Goal: Task Accomplishment & Management: Complete application form

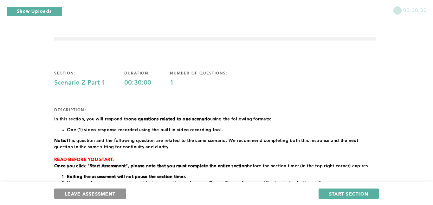
click at [100, 191] on span "LEAVE ASSESSMENT" at bounding box center [90, 194] width 50 height 6
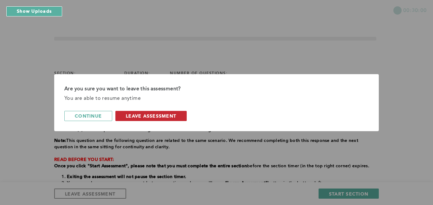
click at [168, 117] on span "leave assessment" at bounding box center [151, 116] width 50 height 6
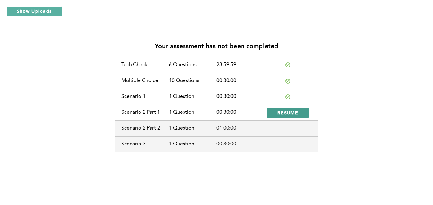
click at [277, 113] on button "RESUME" at bounding box center [288, 113] width 42 height 10
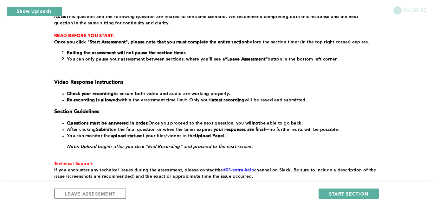
scroll to position [167, 0]
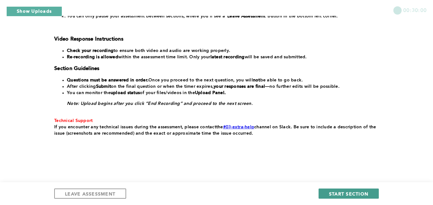
click at [346, 193] on span "START SECTION" at bounding box center [348, 194] width 39 height 6
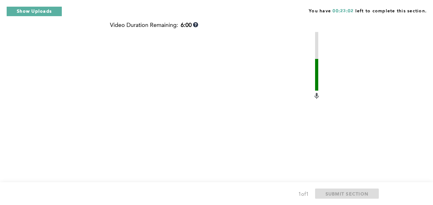
scroll to position [336, 0]
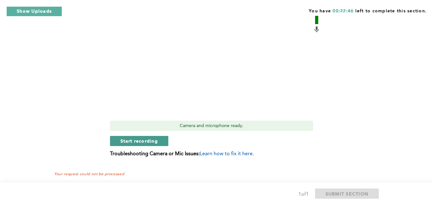
click at [149, 138] on span "Start recording" at bounding box center [138, 141] width 37 height 6
click at [149, 138] on span "Stop recording" at bounding box center [138, 141] width 37 height 6
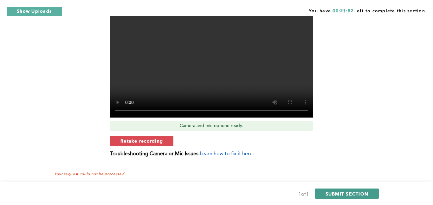
click at [339, 191] on span "SUBMIT SECTION" at bounding box center [347, 194] width 43 height 6
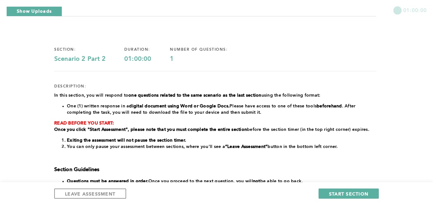
scroll to position [22, 0]
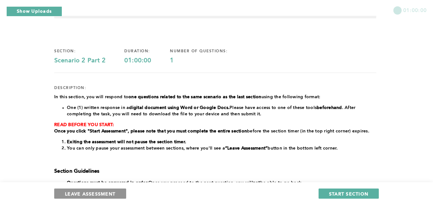
click at [103, 193] on span "LEAVE ASSESSMENT" at bounding box center [90, 194] width 50 height 6
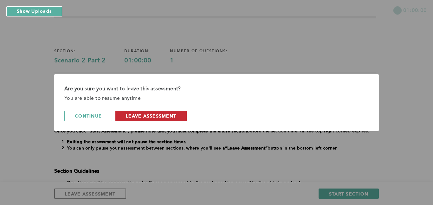
click at [149, 117] on span "leave assessment" at bounding box center [151, 116] width 50 height 6
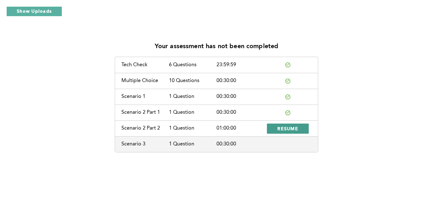
click at [283, 126] on span "RESUME" at bounding box center [287, 129] width 21 height 6
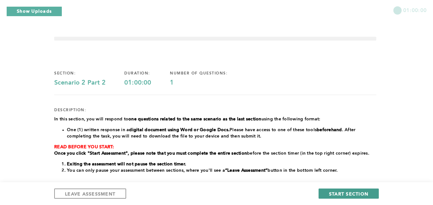
click at [351, 192] on span "START SECTION" at bounding box center [348, 194] width 39 height 6
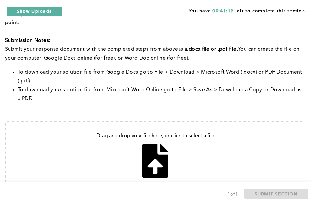
scroll to position [336, 0]
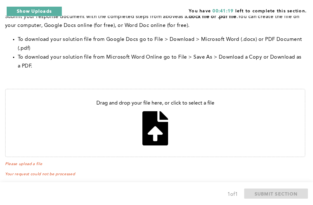
click at [180, 123] on input "file" at bounding box center [155, 122] width 299 height 67
type input "C:\fakepath\hm class.pdf"
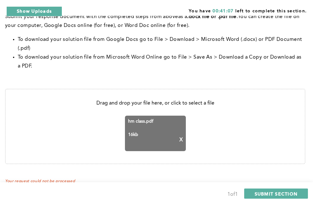
scroll to position [343, 0]
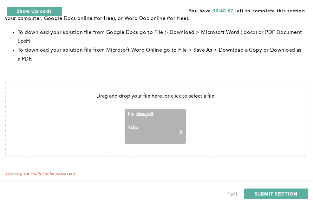
click at [158, 112] on span "hm class.pdf" at bounding box center [155, 114] width 55 height 5
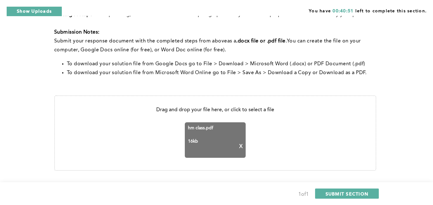
scroll to position [317, 0]
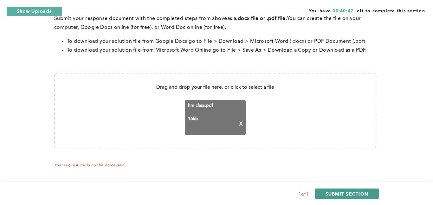
click at [346, 192] on span "SUBMIT SECTION" at bounding box center [347, 194] width 43 height 6
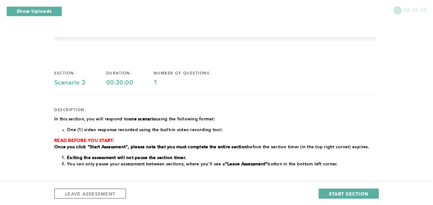
click at [346, 192] on span "START SECTION" at bounding box center [348, 194] width 39 height 6
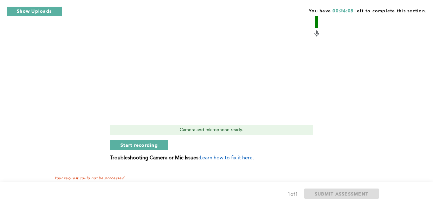
scroll to position [326, 0]
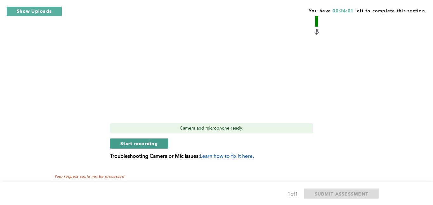
click at [147, 143] on span "Start recording" at bounding box center [138, 143] width 37 height 6
click at [143, 143] on span "Stop recording" at bounding box center [138, 143] width 37 height 6
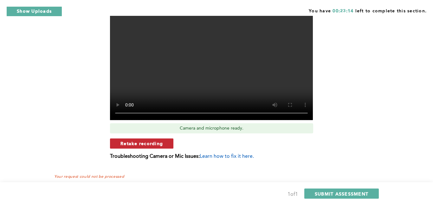
click at [156, 145] on span "Retake recording" at bounding box center [141, 143] width 42 height 6
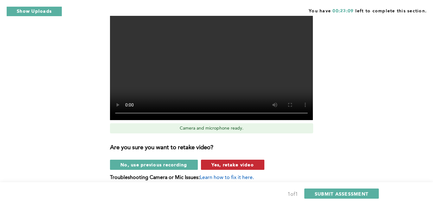
click at [212, 162] on span "Yes, retake video" at bounding box center [232, 165] width 42 height 6
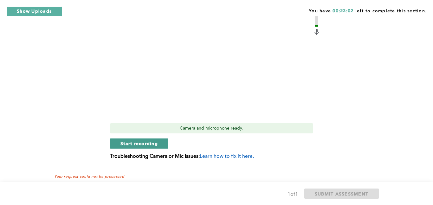
click at [156, 144] on span "Start recording" at bounding box center [138, 143] width 37 height 6
click at [156, 144] on span "Stop recording" at bounding box center [138, 143] width 37 height 6
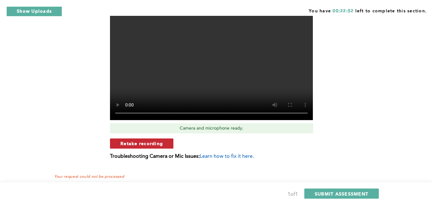
click at [126, 146] on span "Retake recording" at bounding box center [141, 143] width 42 height 6
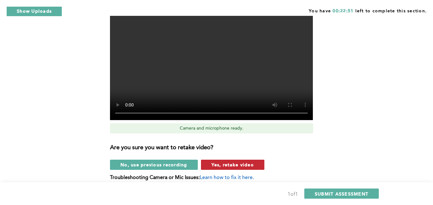
click at [219, 163] on span "Yes, retake video" at bounding box center [232, 165] width 42 height 6
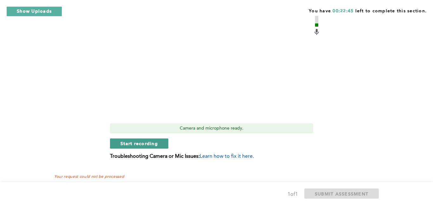
click at [136, 142] on span "Start recording" at bounding box center [138, 143] width 37 height 6
click at [136, 142] on span "Stop recording" at bounding box center [138, 143] width 37 height 6
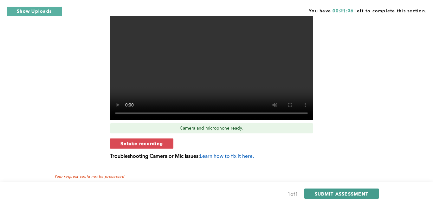
click at [357, 193] on span "SUBMIT ASSESSMENT" at bounding box center [342, 194] width 54 height 6
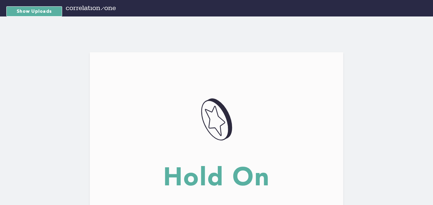
scroll to position [97, 0]
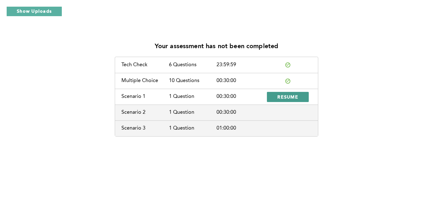
click at [288, 99] on span "RESUME" at bounding box center [287, 97] width 21 height 6
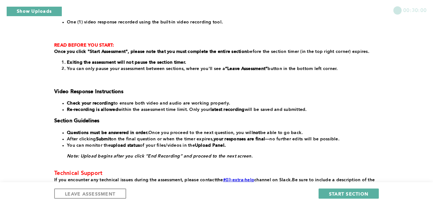
scroll to position [111, 0]
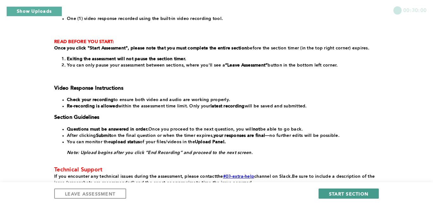
click at [357, 193] on span "START SECTION" at bounding box center [348, 194] width 39 height 6
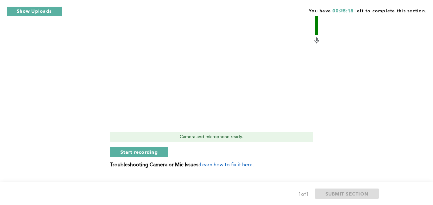
scroll to position [219, 0]
click at [148, 150] on span "Start recording" at bounding box center [138, 151] width 37 height 6
click at [132, 150] on span "Stop recording" at bounding box center [138, 151] width 37 height 6
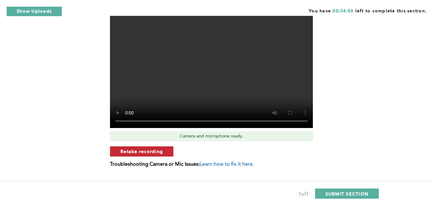
click at [148, 151] on span "Retake recording" at bounding box center [141, 151] width 42 height 6
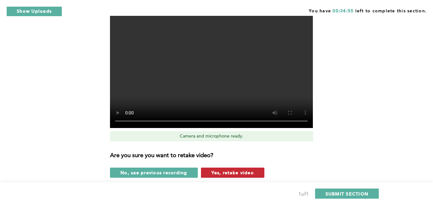
click at [239, 171] on span "Yes, retake video" at bounding box center [232, 173] width 42 height 6
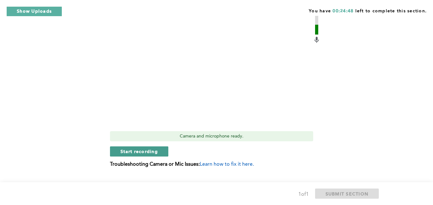
click at [138, 149] on span "Start recording" at bounding box center [138, 151] width 37 height 6
click at [137, 150] on span "Stop recording" at bounding box center [138, 151] width 37 height 6
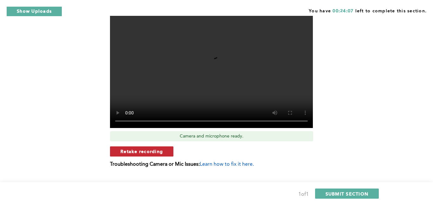
click at [159, 152] on span "Retake recording" at bounding box center [141, 151] width 42 height 6
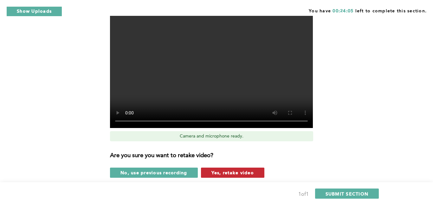
click at [236, 174] on span "Yes, retake video" at bounding box center [232, 173] width 42 height 6
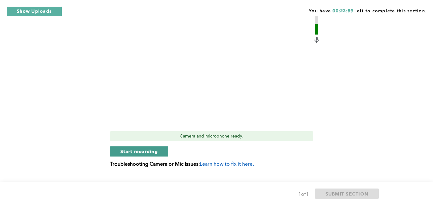
click at [155, 152] on span "Start recording" at bounding box center [138, 151] width 37 height 6
click at [155, 152] on span "Stop recording" at bounding box center [138, 151] width 37 height 6
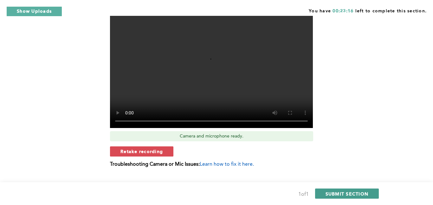
click at [340, 191] on span "SUBMIT SECTION" at bounding box center [347, 194] width 43 height 6
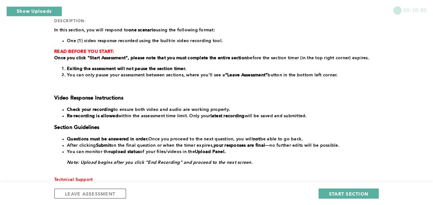
scroll to position [148, 0]
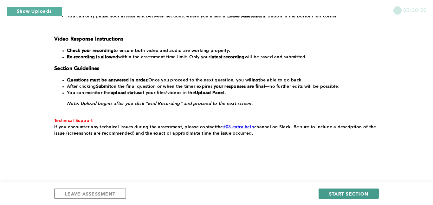
click at [354, 193] on span "START SECTION" at bounding box center [348, 194] width 39 height 6
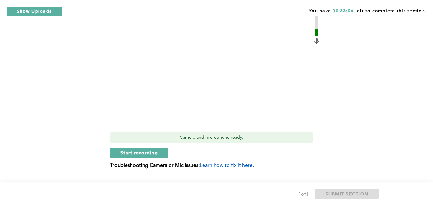
scroll to position [238, 0]
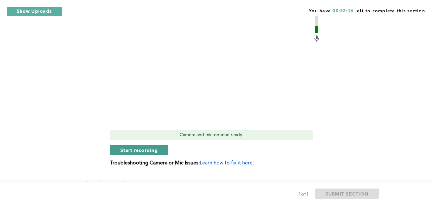
click at [142, 147] on span "Start recording" at bounding box center [138, 150] width 37 height 6
click at [141, 147] on span "Stop recording" at bounding box center [138, 150] width 37 height 6
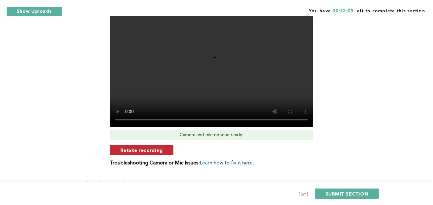
click at [144, 147] on span "Retake recording" at bounding box center [141, 150] width 42 height 6
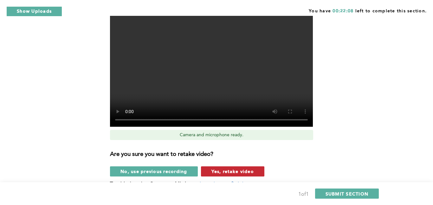
click at [227, 168] on span "Yes, retake video" at bounding box center [232, 171] width 42 height 6
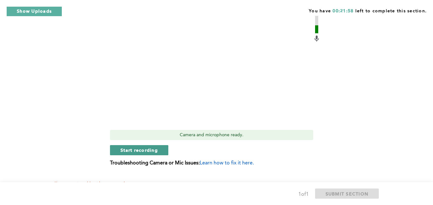
click at [139, 147] on span "Start recording" at bounding box center [138, 150] width 37 height 6
click at [150, 147] on span "Stop recording" at bounding box center [138, 150] width 37 height 6
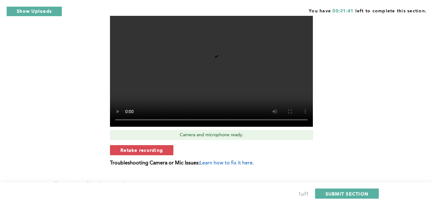
click at [150, 147] on span "Retake recording" at bounding box center [141, 150] width 42 height 6
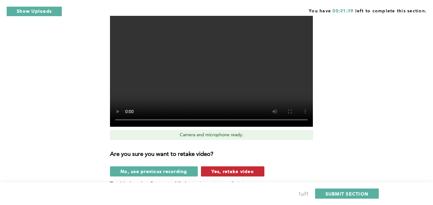
click at [230, 168] on span "Yes, retake video" at bounding box center [232, 171] width 42 height 6
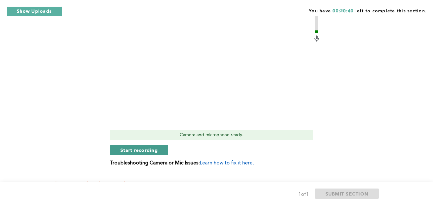
click at [160, 145] on button "Start recording" at bounding box center [139, 150] width 58 height 10
click at [152, 147] on span "Stop recording" at bounding box center [138, 150] width 37 height 6
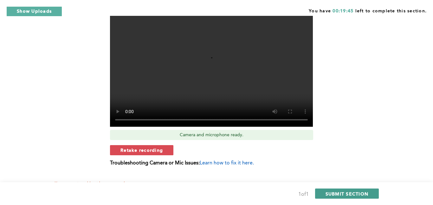
click at [355, 194] on span "SUBMIT SECTION" at bounding box center [347, 194] width 43 height 6
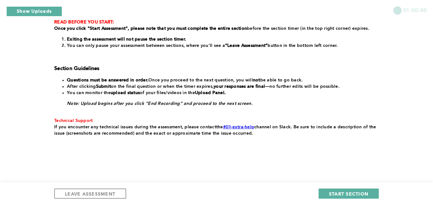
scroll to position [0, 0]
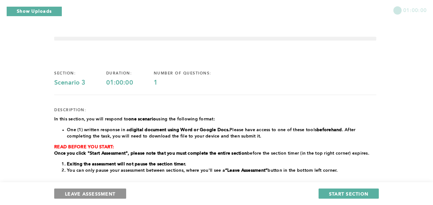
click at [117, 193] on button "LEAVE ASSESSMENT" at bounding box center [90, 194] width 72 height 10
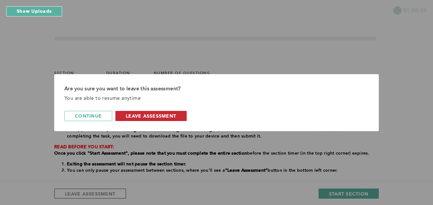
click at [165, 114] on span "leave assessment" at bounding box center [151, 116] width 50 height 6
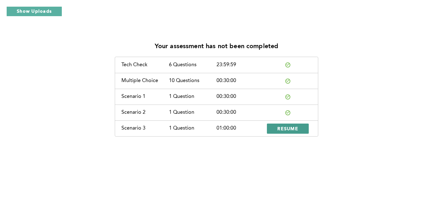
click at [290, 128] on span "RESUME" at bounding box center [287, 129] width 21 height 6
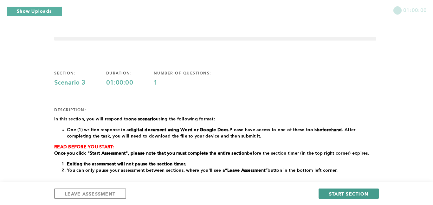
click at [364, 192] on span "START SECTION" at bounding box center [348, 194] width 39 height 6
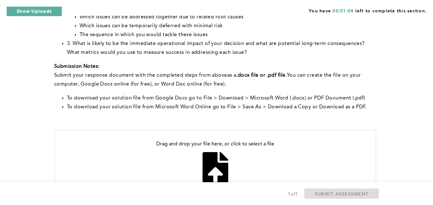
scroll to position [252, 0]
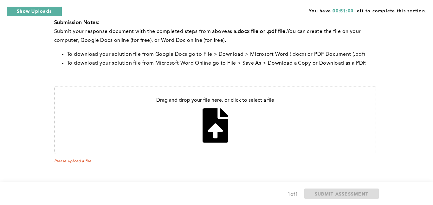
click at [216, 127] on input "file" at bounding box center [215, 120] width 321 height 67
type input "C:\fakepath\hm2 class.pdf"
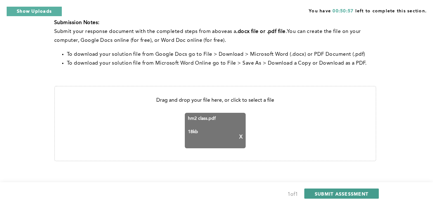
click at [349, 192] on span "SUBMIT ASSESSMENT" at bounding box center [342, 194] width 54 height 6
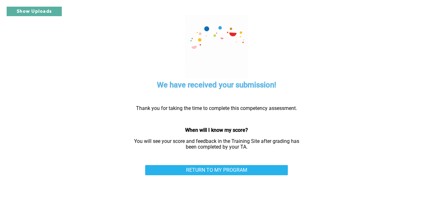
click at [226, 103] on div "Thank you for taking the time to complete this competency assessment. When will…" at bounding box center [216, 127] width 174 height 55
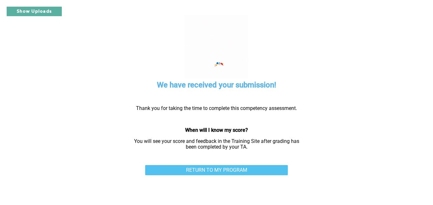
click at [257, 170] on link "RETURN TO MY PROGRAM" at bounding box center [216, 170] width 143 height 10
